Goal: Task Accomplishment & Management: Manage account settings

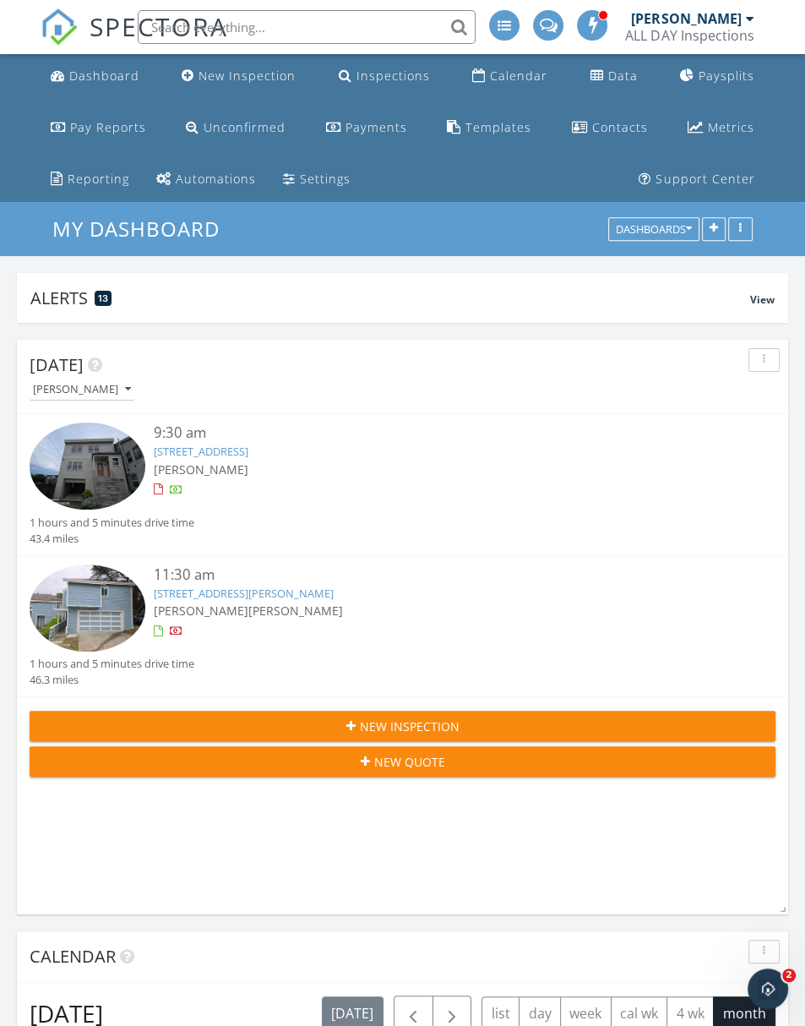
scroll to position [363, 772]
click at [248, 453] on link "[STREET_ADDRESS]" at bounding box center [201, 451] width 95 height 15
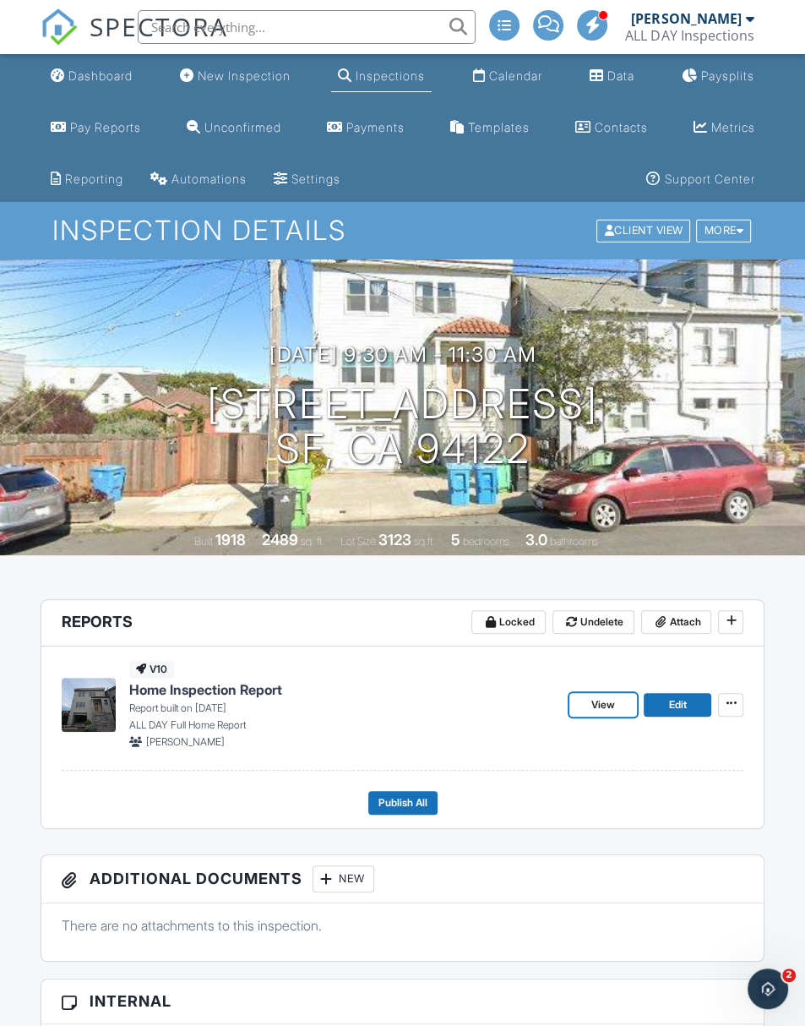
click at [601, 707] on span "View" at bounding box center [604, 704] width 24 height 17
